Goal: Task Accomplishment & Management: Complete application form

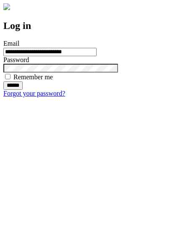
type input "**********"
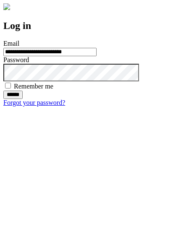
click at [23, 99] on input "******" at bounding box center [12, 95] width 19 height 8
